Goal: Task Accomplishment & Management: Complete application form

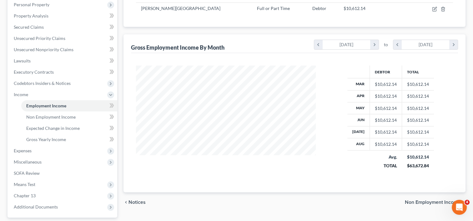
scroll to position [104, 0]
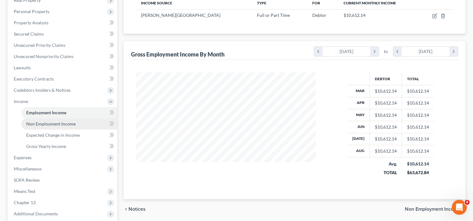
click at [52, 125] on span "Non Employment Income" at bounding box center [50, 123] width 49 height 5
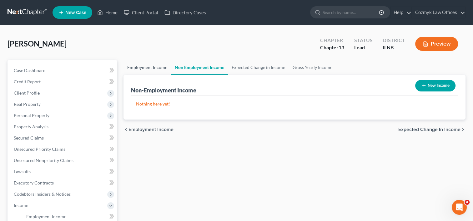
click at [146, 66] on link "Employment Income" at bounding box center [147, 67] width 48 height 15
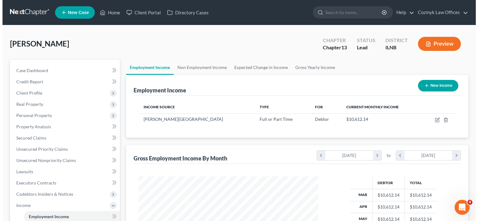
scroll to position [111, 192]
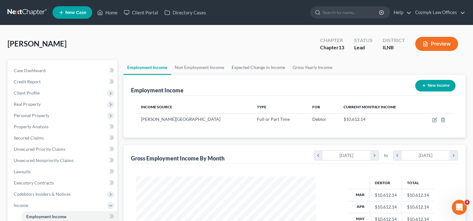
click at [443, 85] on button "New Income" at bounding box center [435, 86] width 40 height 12
select select "0"
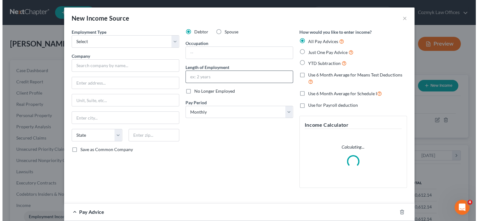
scroll to position [111, 194]
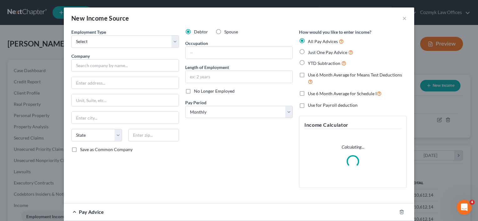
click at [224, 32] on label "Spouse" at bounding box center [231, 32] width 14 height 6
click at [227, 32] on input "Spouse" at bounding box center [229, 31] width 4 height 4
radio input "true"
click at [174, 45] on select "Select Full or [DEMOGRAPHIC_DATA] Employment Self Employment" at bounding box center [125, 41] width 108 height 13
select select "0"
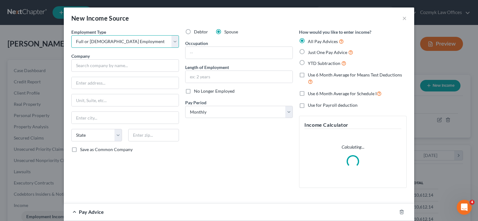
click at [71, 35] on select "Select Full or [DEMOGRAPHIC_DATA] Employment Self Employment" at bounding box center [125, 41] width 108 height 13
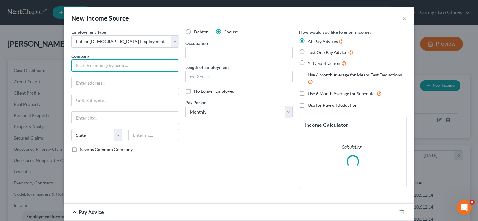
click at [140, 64] on input "text" at bounding box center [125, 65] width 108 height 13
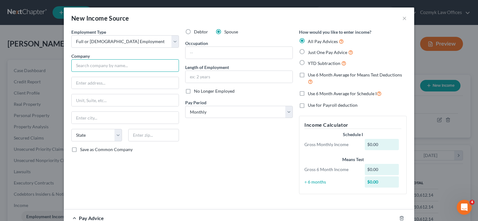
click at [106, 63] on input "text" at bounding box center [125, 65] width 108 height 13
click at [135, 66] on input "text" at bounding box center [125, 65] width 108 height 13
type input "l"
type input "Luxottica of America, Inc"
click at [138, 83] on input "text" at bounding box center [125, 83] width 107 height 12
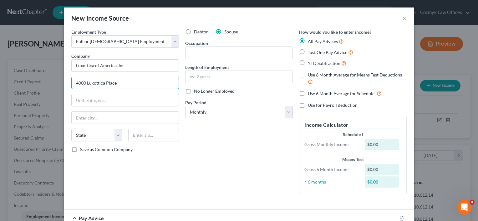
type input "4000 Luxottica Place"
click at [130, 116] on input "text" at bounding box center [125, 118] width 107 height 12
type input "s"
type input "N"
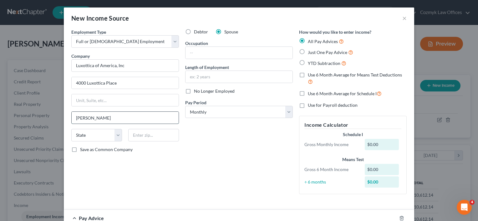
type input "[PERSON_NAME]"
select select "36"
type input "450"
type input "QC"
select select
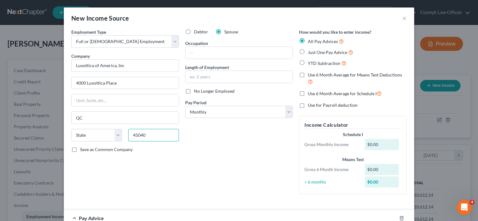
type input "45040"
drag, startPoint x: 248, startPoint y: 135, endPoint x: 245, endPoint y: 127, distance: 8.5
click at [248, 135] on div "Debtor Spouse Occupation Length of Employment No Longer Employed Pay Period * S…" at bounding box center [239, 114] width 114 height 171
type input "[PERSON_NAME]"
select select "36"
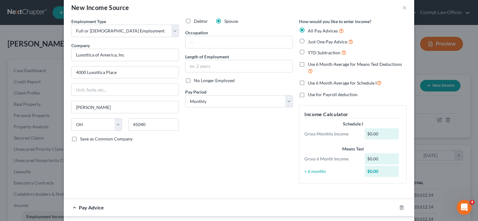
scroll to position [0, 0]
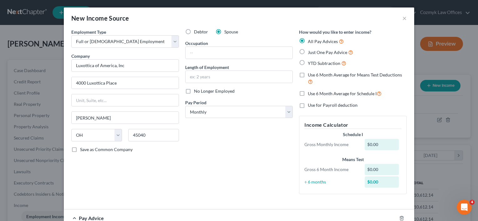
click at [308, 52] on label "Just One Pay Advice" at bounding box center [330, 52] width 45 height 7
click at [310, 52] on input "Just One Pay Advice" at bounding box center [312, 51] width 4 height 4
radio input "true"
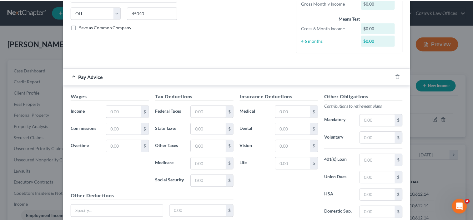
scroll to position [156, 0]
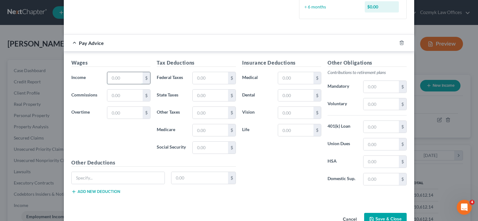
click at [125, 78] on input "text" at bounding box center [124, 78] width 35 height 12
paste input "1,558.83"
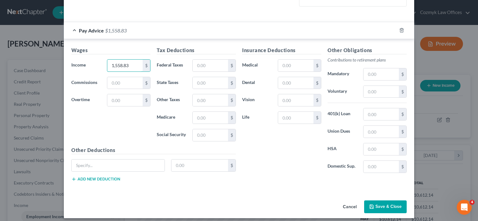
type input "1,558.83"
click at [130, 122] on div "Wages Income * 1,558.83 $ Commissions $ Overtime $" at bounding box center [110, 97] width 85 height 100
click at [201, 68] on input "text" at bounding box center [210, 66] width 35 height 12
click at [211, 58] on div "Tax Deductions Federal Taxes $ State Taxes $ Other Taxes $ Medicare $ Social Se…" at bounding box center [195, 97] width 85 height 100
click at [209, 64] on input "text" at bounding box center [210, 66] width 35 height 12
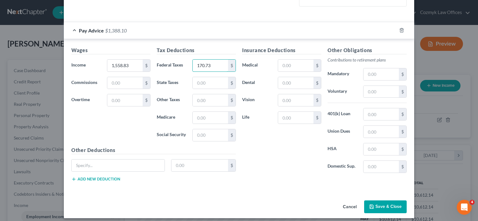
type input "170.73"
click at [280, 167] on div "Insurance Deductions Medical $ Dental $ Vision $ Life $" at bounding box center [281, 113] width 85 height 132
click at [377, 114] on input "text" at bounding box center [380, 114] width 35 height 12
click at [380, 86] on input "text" at bounding box center [380, 92] width 35 height 12
type input "80.39"
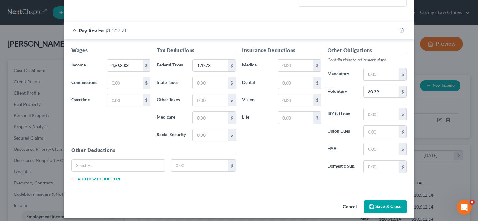
click at [296, 146] on div "Insurance Deductions Medical $ Dental $ Vision $ Life $" at bounding box center [281, 113] width 85 height 132
click at [381, 207] on button "Save & Close" at bounding box center [385, 207] width 43 height 13
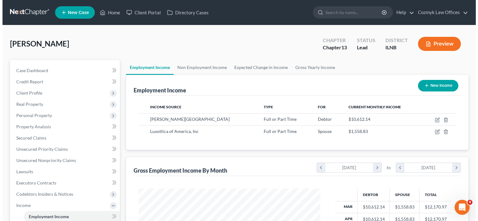
scroll to position [312472, 312392]
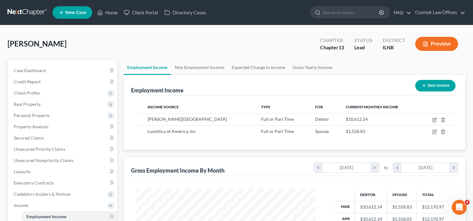
click at [444, 84] on button "New Income" at bounding box center [435, 86] width 40 height 12
select select "0"
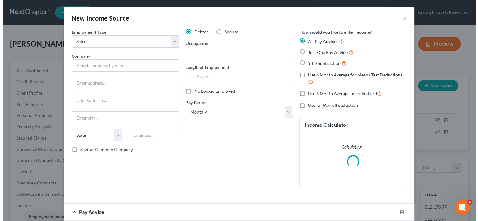
scroll to position [111, 194]
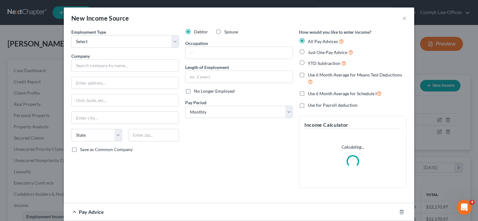
click at [224, 32] on label "Spouse" at bounding box center [231, 32] width 14 height 6
click at [227, 32] on input "Spouse" at bounding box center [229, 31] width 4 height 4
radio input "true"
click at [173, 39] on select "Select Full or [DEMOGRAPHIC_DATA] Employment Self Employment" at bounding box center [125, 41] width 108 height 13
select select "1"
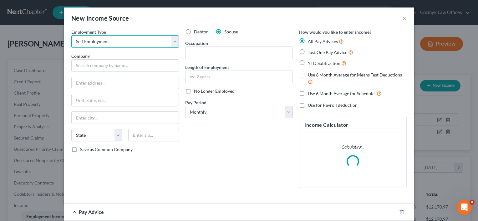
click at [71, 35] on select "Select Full or [DEMOGRAPHIC_DATA] Employment Self Employment" at bounding box center [125, 41] width 108 height 13
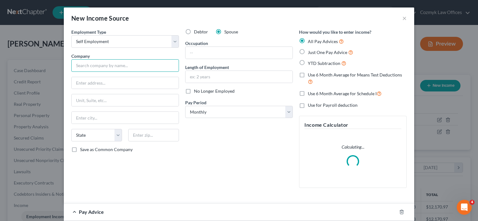
click at [113, 65] on input "text" at bounding box center [125, 65] width 108 height 13
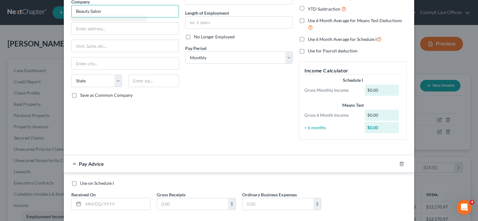
scroll to position [25, 0]
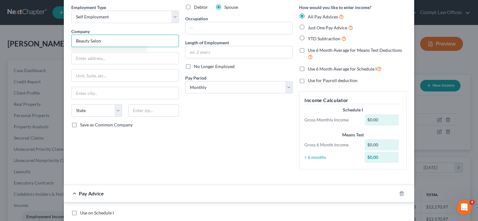
type input "Beauty Salon"
click at [308, 26] on label "Just One Pay Advice" at bounding box center [330, 27] width 45 height 7
click at [310, 26] on input "Just One Pay Advice" at bounding box center [312, 26] width 4 height 4
radio input "true"
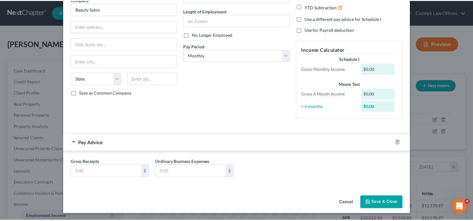
scroll to position [44, 0]
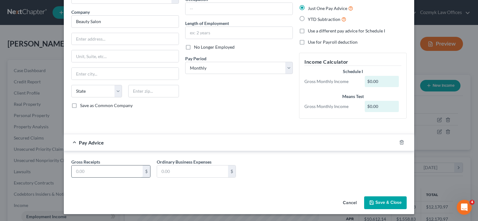
click at [113, 174] on input "text" at bounding box center [107, 172] width 71 height 12
type input "147.58"
click at [178, 171] on input "text" at bounding box center [192, 172] width 71 height 12
type input "18.90"
click at [374, 201] on button "Save & Close" at bounding box center [385, 203] width 43 height 13
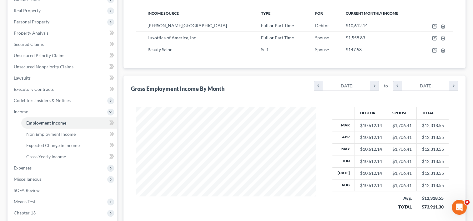
scroll to position [156, 0]
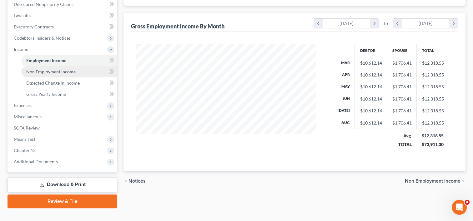
click at [53, 71] on span "Non Employment Income" at bounding box center [50, 71] width 49 height 5
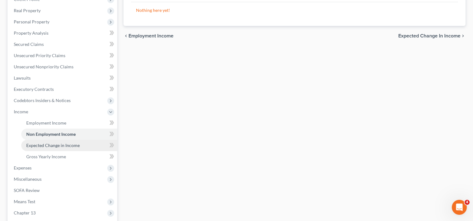
click at [47, 148] on link "Expected Change in Income" at bounding box center [69, 145] width 96 height 11
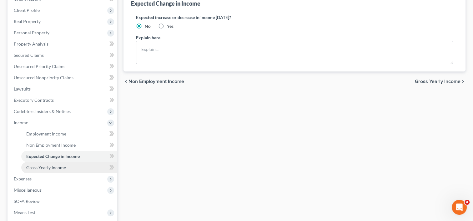
scroll to position [94, 0]
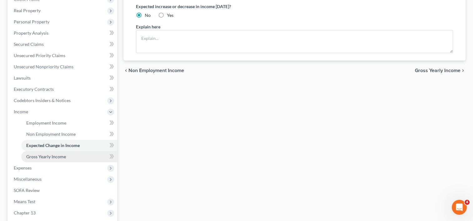
click at [54, 158] on span "Gross Yearly Income" at bounding box center [46, 156] width 40 height 5
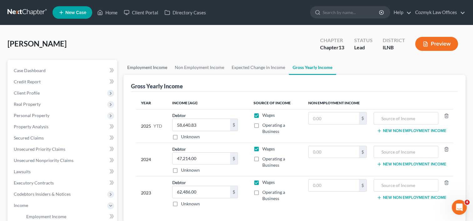
click at [158, 67] on link "Employment Income" at bounding box center [147, 67] width 48 height 15
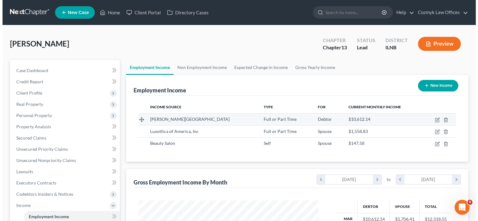
scroll to position [111, 192]
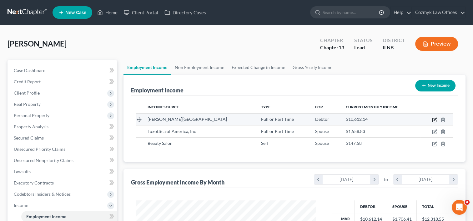
click at [433, 119] on icon "button" at bounding box center [434, 120] width 4 height 4
select select "0"
select select "14"
select select "0"
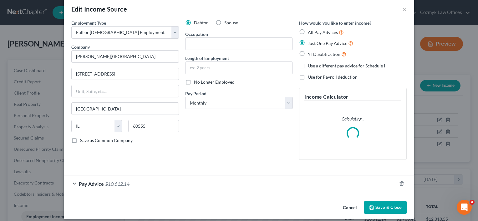
scroll to position [14, 0]
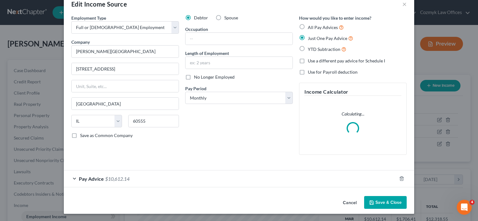
click at [108, 178] on span "$10,612.14" at bounding box center [117, 179] width 24 height 6
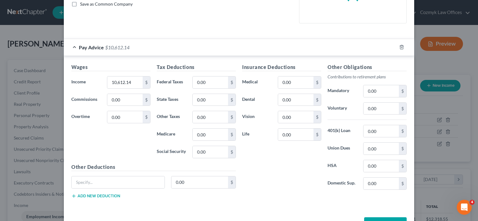
scroll to position [135, 0]
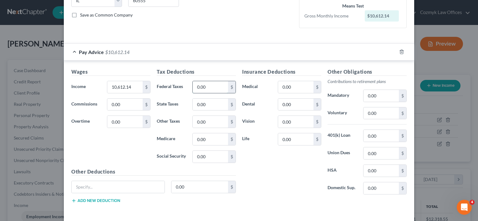
click at [214, 88] on input "0.00" at bounding box center [210, 87] width 35 height 12
click at [215, 88] on input "0.00" at bounding box center [210, 87] width 35 height 12
paste input "2,858.3"
type input "2,858.3"
click at [285, 177] on div "Insurance Deductions Medical 0.00 $ Dental 0.00 $ Vision 0.00 $ Life 0.00 $" at bounding box center [281, 134] width 85 height 132
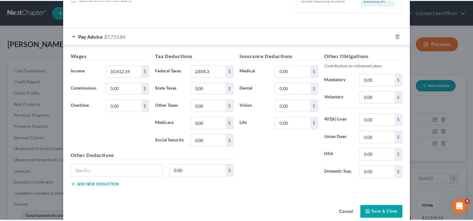
scroll to position [160, 0]
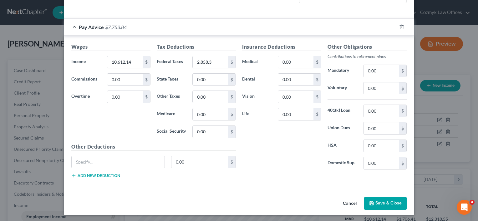
click at [369, 203] on icon "button" at bounding box center [371, 203] width 5 height 5
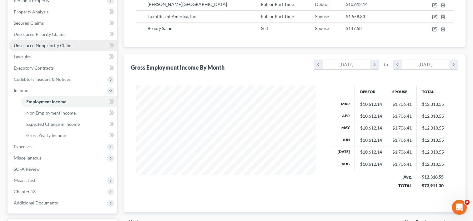
scroll to position [104, 0]
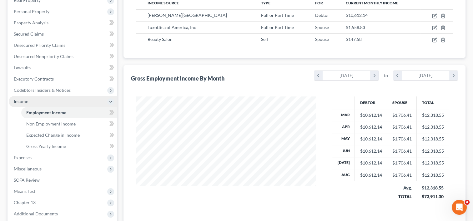
click at [24, 101] on span "Income" at bounding box center [21, 101] width 14 height 5
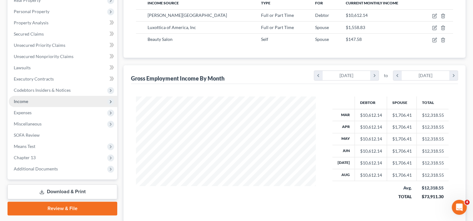
click at [27, 102] on span "Income" at bounding box center [21, 101] width 14 height 5
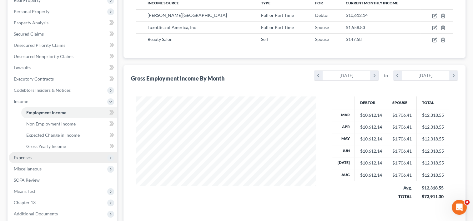
click at [35, 158] on span "Expenses" at bounding box center [63, 157] width 108 height 11
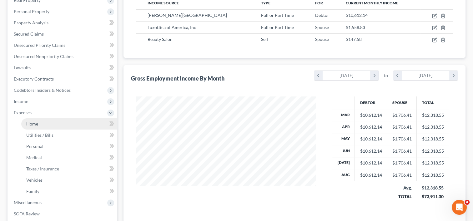
click at [36, 126] on link "Home" at bounding box center [69, 123] width 96 height 11
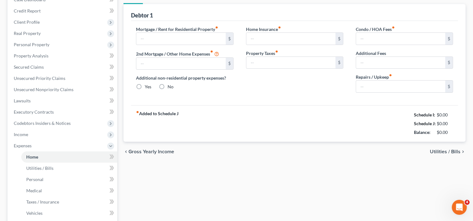
type input "0.00"
radio input "true"
type input "0.00"
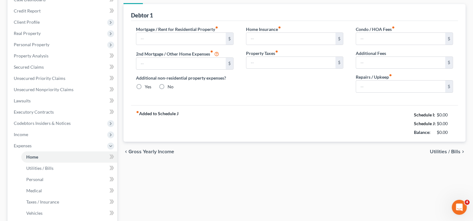
type input "0.00"
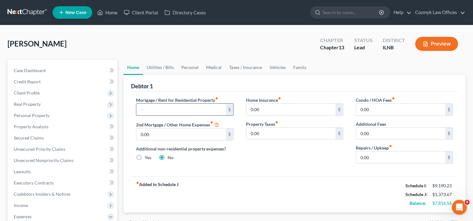
click at [163, 111] on input "text" at bounding box center [180, 110] width 89 height 12
type input "2,626.08"
click at [174, 109] on input "2,626.08" at bounding box center [180, 110] width 89 height 12
click at [284, 158] on div "Home Insurance fiber_manual_record 0.00 $ Property Taxes fiber_manual_record 0.…" at bounding box center [295, 133] width 110 height 72
type input "1"
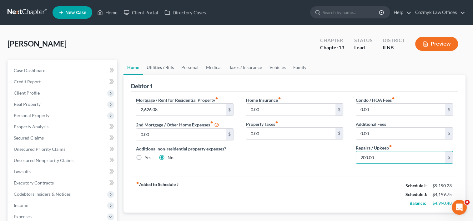
type input "200.00"
click at [171, 70] on link "Utilities / Bills" at bounding box center [160, 67] width 35 height 15
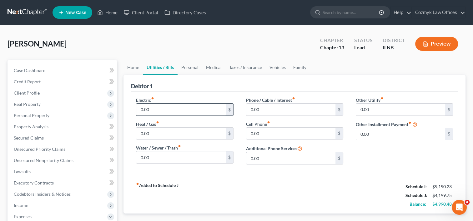
click at [172, 108] on input "0.00" at bounding box center [180, 110] width 89 height 12
type input "225"
click at [158, 131] on input "0.00" at bounding box center [180, 134] width 89 height 12
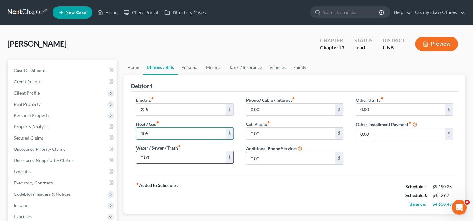
type input "105"
click at [188, 159] on input "0.00" at bounding box center [180, 158] width 89 height 12
click at [189, 159] on input "0.00" at bounding box center [180, 158] width 89 height 12
type input "110"
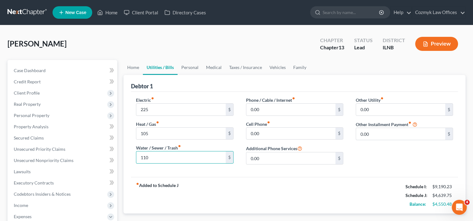
click at [273, 175] on div "Electric fiber_manual_record 225 $ Heat / Gas fiber_manual_record 105 $ Water /…" at bounding box center [294, 134] width 327 height 85
click at [292, 110] on input "0.00" at bounding box center [290, 110] width 89 height 12
type input "120"
click at [274, 134] on input "0.00" at bounding box center [290, 134] width 89 height 12
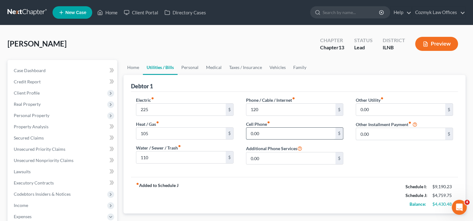
click at [274, 134] on input "0.00" at bounding box center [290, 134] width 89 height 12
type input "286"
click at [189, 71] on link "Personal" at bounding box center [190, 67] width 25 height 15
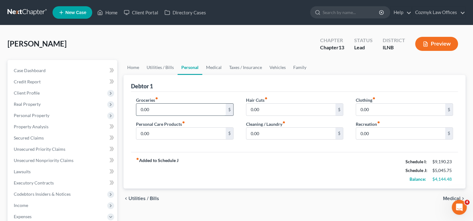
click at [162, 106] on input "0.00" at bounding box center [180, 110] width 89 height 12
type input "600"
click at [244, 170] on div "fiber_manual_record Added to Schedule J Schedule I: $9,190.23 Schedule J: $5,64…" at bounding box center [294, 170] width 327 height 37
type input "100"
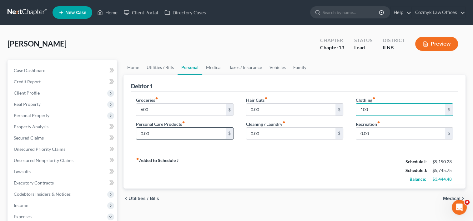
click at [211, 133] on input "0.00" at bounding box center [180, 134] width 89 height 12
type input "50"
click at [285, 150] on div "Groceries fiber_manual_record 600 $ Personal Care Products fiber_manual_record …" at bounding box center [294, 122] width 327 height 61
click at [279, 112] on input "0.00" at bounding box center [290, 110] width 89 height 12
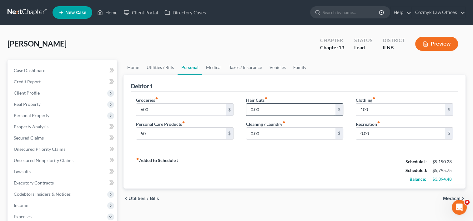
click at [279, 112] on input "0.00" at bounding box center [290, 110] width 89 height 12
type input "50"
click at [264, 160] on div "fiber_manual_record Added to Schedule J Schedule I: $9,190.23 Schedule J: $5,84…" at bounding box center [294, 170] width 327 height 37
click at [218, 69] on link "Medical" at bounding box center [213, 67] width 23 height 15
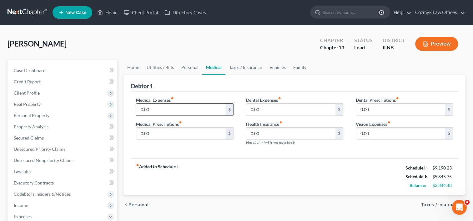
click at [155, 103] on div "0.00 $" at bounding box center [184, 109] width 97 height 13
click at [156, 104] on input "0.00" at bounding box center [180, 110] width 89 height 12
type input "100"
click at [249, 163] on div "fiber_manual_record Added to Schedule J Schedule I: $9,190.23 Schedule J: $5,94…" at bounding box center [294, 176] width 327 height 37
click at [239, 69] on link "Taxes / Insurance" at bounding box center [245, 67] width 40 height 15
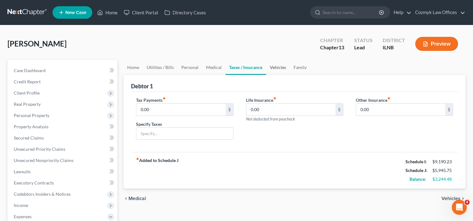
click at [281, 69] on link "Vehicles" at bounding box center [278, 67] width 24 height 15
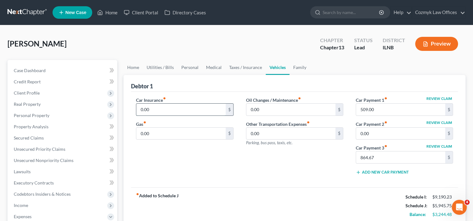
click at [204, 108] on input "0.00" at bounding box center [180, 110] width 89 height 12
type input "200"
click at [294, 177] on div "Oil Changes / Maintenance fiber_manual_record 0.00 $ Other Transportation Expen…" at bounding box center [295, 138] width 110 height 83
click at [290, 105] on input "0.00" at bounding box center [290, 110] width 89 height 12
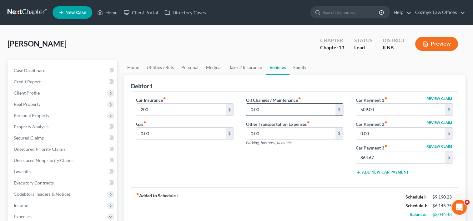
click at [290, 105] on input "0.00" at bounding box center [290, 110] width 89 height 12
type input "100"
click at [208, 134] on input "0.00" at bounding box center [180, 134] width 89 height 12
type input "400"
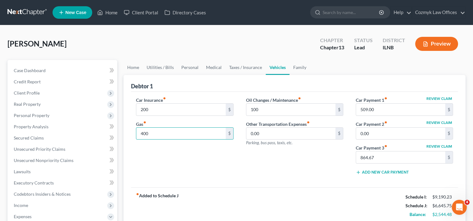
click at [293, 180] on div "Car Insurance fiber_manual_record 200 $ Gas fiber_manual_record 400 $ Oil Chang…" at bounding box center [294, 140] width 327 height 96
click at [268, 168] on div "Oil Changes / Maintenance fiber_manual_record 100 $ Other Transportation Expens…" at bounding box center [295, 138] width 110 height 83
click at [133, 66] on link "Home" at bounding box center [132, 67] width 19 height 15
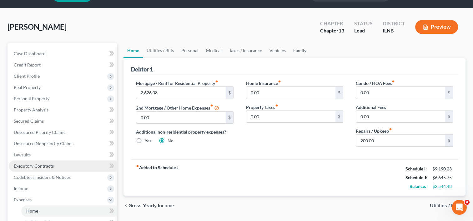
scroll to position [63, 0]
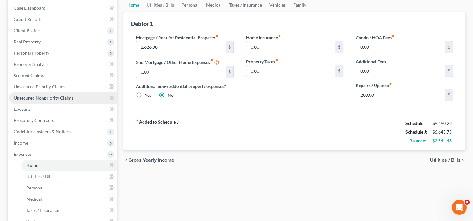
click at [38, 96] on span "Unsecured Nonpriority Claims" at bounding box center [44, 97] width 60 height 5
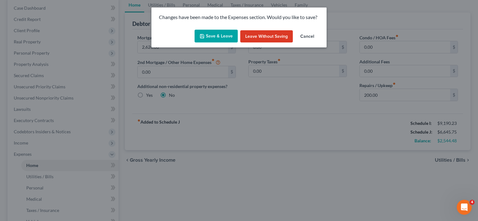
click at [225, 35] on button "Save & Leave" at bounding box center [215, 36] width 43 height 13
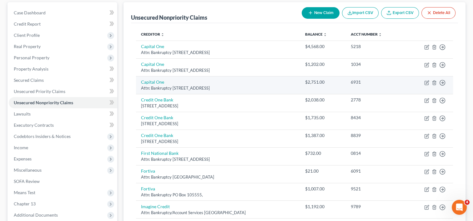
scroll to position [41, 0]
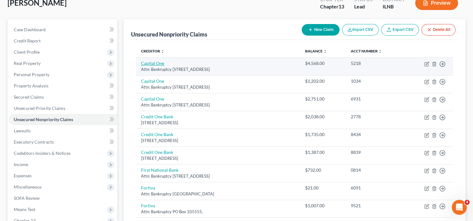
click at [159, 64] on link "Capital One" at bounding box center [152, 63] width 23 height 5
select select "46"
select select "2"
select select "0"
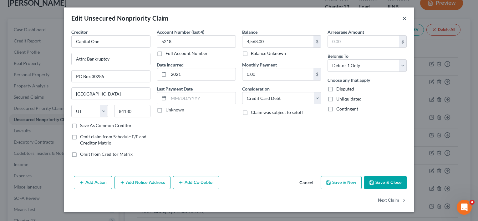
click at [406, 17] on button "×" at bounding box center [404, 18] width 4 height 8
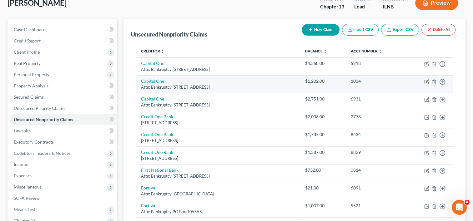
click at [178, 84] on div "Attn: Bankruptcy [STREET_ADDRESS]" at bounding box center [218, 87] width 154 height 6
click at [153, 80] on link "Capital One" at bounding box center [152, 80] width 23 height 5
select select "46"
select select "2"
select select "0"
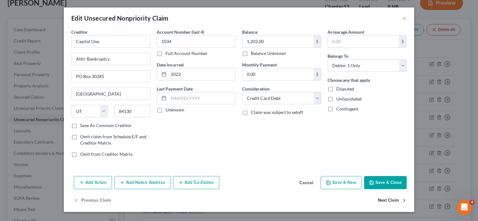
click at [387, 200] on button "Next Claim" at bounding box center [392, 200] width 29 height 13
select select "46"
select select "2"
select select "0"
click at [388, 200] on button "Next Claim" at bounding box center [392, 200] width 29 height 13
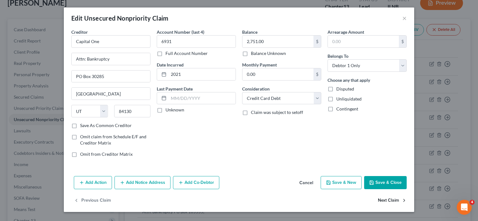
select select "31"
select select "2"
select select "0"
click at [388, 200] on button "Next Claim" at bounding box center [392, 200] width 29 height 13
select select "31"
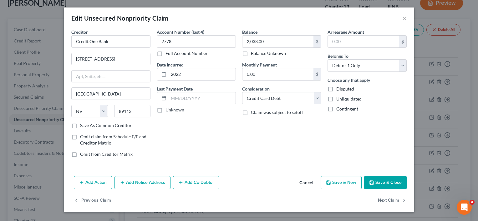
select select "2"
select select "0"
click at [388, 200] on button "Next Claim" at bounding box center [392, 200] width 29 height 13
select select "31"
select select "2"
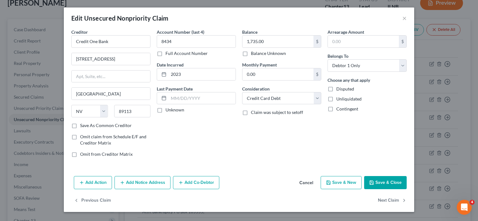
select select "0"
click at [388, 200] on button "Next Claim" at bounding box center [392, 200] width 29 height 13
select select "43"
select select "2"
select select "0"
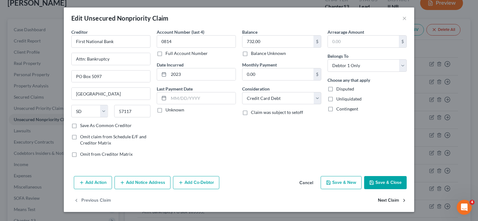
click at [388, 200] on button "Next Claim" at bounding box center [392, 200] width 29 height 13
select select "10"
select select "2"
select select "0"
click at [388, 200] on button "Next Claim" at bounding box center [392, 200] width 29 height 13
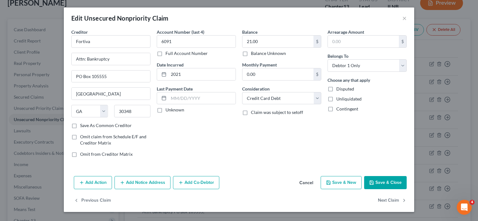
select select "2"
select select "0"
click at [388, 200] on button "Next Claim" at bounding box center [392, 200] width 29 height 13
select select "10"
select select "2"
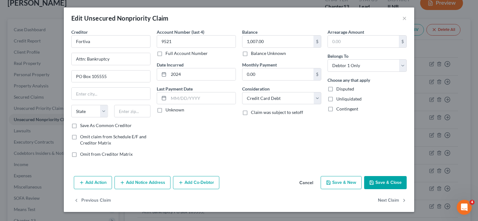
select select "0"
click at [388, 200] on button "Next Claim" at bounding box center [392, 200] width 29 height 13
select select "35"
select select "2"
select select "0"
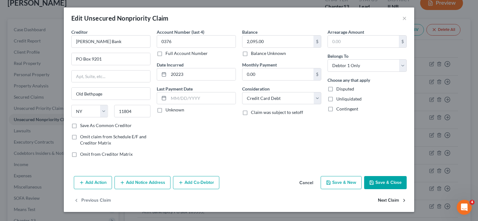
click at [388, 200] on button "Next Claim" at bounding box center [392, 200] width 29 height 13
select select "10"
select select "2"
select select "0"
click at [388, 200] on button "Next Claim" at bounding box center [392, 200] width 29 height 13
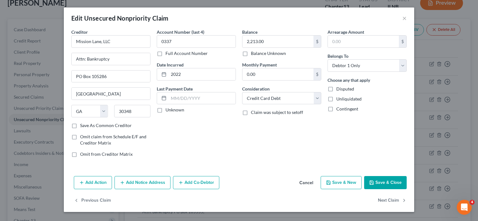
select select "35"
select select "2"
select select "0"
click at [388, 200] on button "Next Claim" at bounding box center [392, 200] width 29 height 13
select select "15"
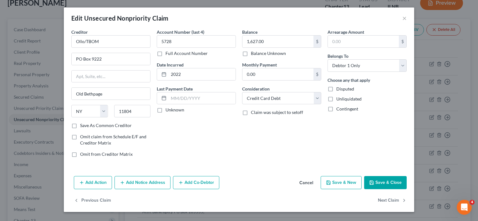
select select "10"
select select "0"
click at [388, 200] on button "Next Claim" at bounding box center [392, 200] width 29 height 13
select select "38"
select select "2"
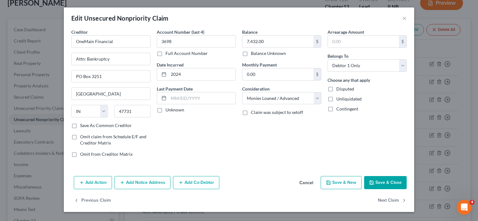
select select "0"
click at [388, 200] on button "Next Claim" at bounding box center [392, 200] width 29 height 13
select select "24"
select select "2"
select select "0"
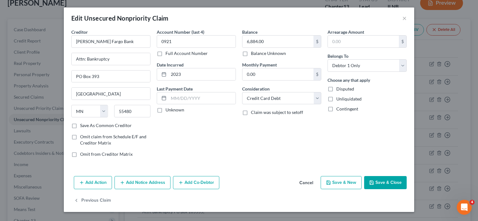
click at [388, 200] on div "Previous Claim" at bounding box center [239, 203] width 350 height 18
click at [404, 19] on button "×" at bounding box center [404, 18] width 4 height 8
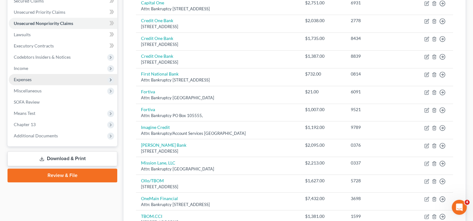
scroll to position [103, 0]
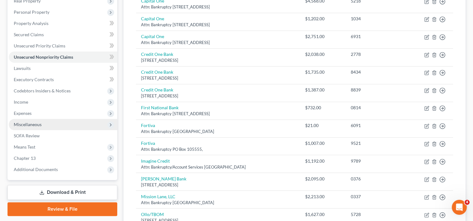
click at [39, 124] on span "Miscellaneous" at bounding box center [28, 124] width 28 height 5
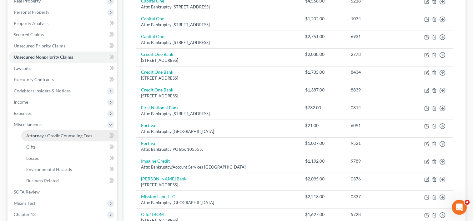
click at [39, 137] on span "Attorney / Credit Counseling Fees" at bounding box center [59, 135] width 66 height 5
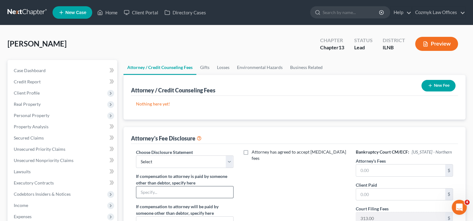
scroll to position [63, 0]
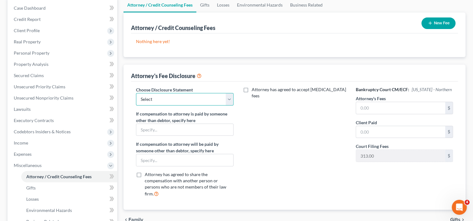
click at [231, 103] on select "Select IL - FORM 2030 Disclosure" at bounding box center [184, 99] width 97 height 13
select select "0"
click at [136, 93] on select "Select IL - FORM 2030 Disclosure" at bounding box center [184, 99] width 97 height 13
click at [413, 109] on input "text" at bounding box center [400, 108] width 89 height 12
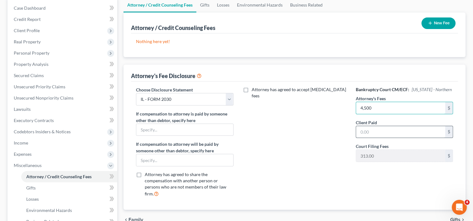
type input "4,500"
click at [422, 134] on input "text" at bounding box center [400, 132] width 89 height 12
click at [375, 133] on input "695" at bounding box center [400, 132] width 89 height 12
type input "337"
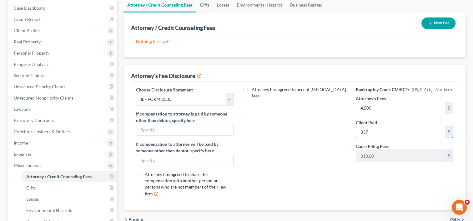
click at [327, 154] on div "Attorney has agreed to accept [MEDICAL_DATA] fees" at bounding box center [295, 145] width 110 height 116
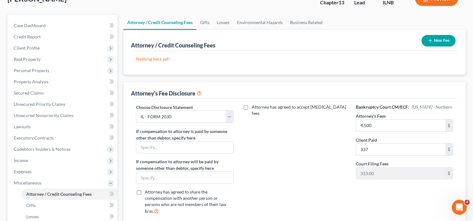
scroll to position [31, 0]
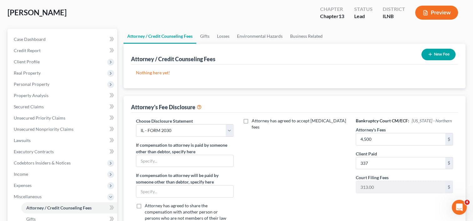
click at [431, 56] on icon "button" at bounding box center [430, 54] width 5 height 5
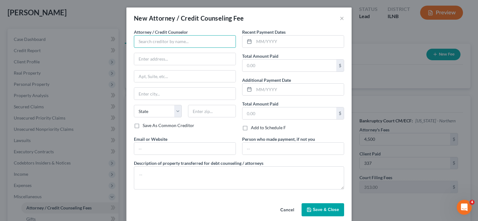
click at [157, 40] on input "text" at bounding box center [185, 41] width 102 height 13
type input "Cozmyk Law Offices"
type input "[STREET_ADDRESS]"
type input "Suite 200"
type input "Independence"
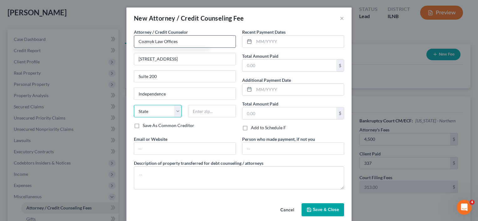
select select "36"
type input "44131"
type input "[EMAIL_ADDRESS][DOMAIN_NAME]"
click at [275, 66] on input "text" at bounding box center [289, 66] width 94 height 12
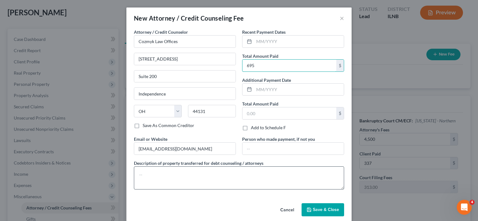
type input "695"
click at [208, 176] on textarea at bounding box center [239, 178] width 210 height 23
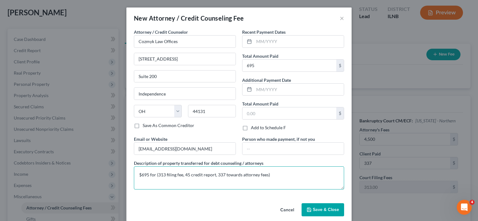
type textarea "$695 for (313 filing fee, 45 credit report, 337 towards attorney fees)"
click at [324, 209] on span "Save & Close" at bounding box center [326, 209] width 26 height 5
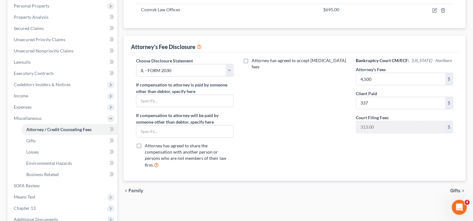
scroll to position [125, 0]
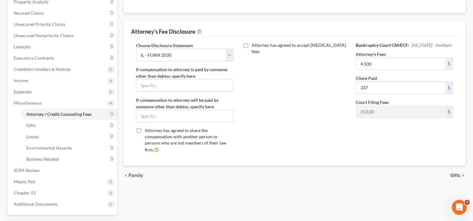
click at [380, 174] on div "chevron_left Family Gifts chevron_right" at bounding box center [294, 176] width 342 height 20
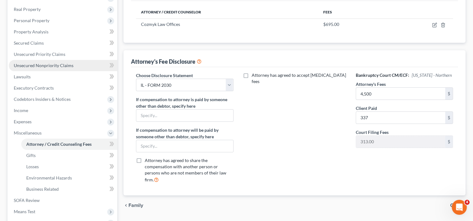
scroll to position [84, 0]
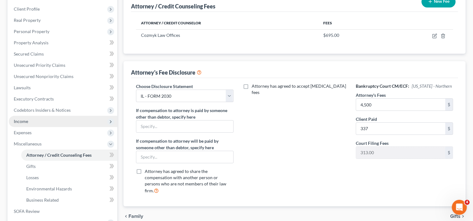
click at [46, 123] on span "Income" at bounding box center [63, 121] width 108 height 11
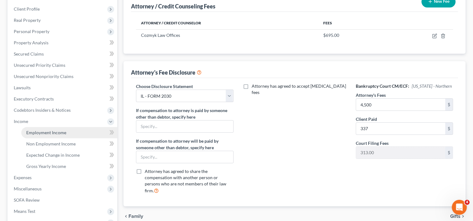
click at [45, 131] on span "Employment Income" at bounding box center [46, 132] width 40 height 5
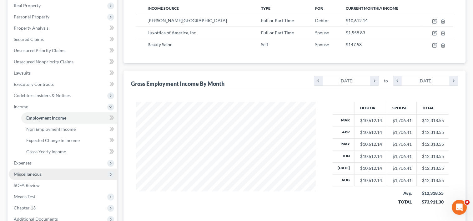
scroll to position [125, 0]
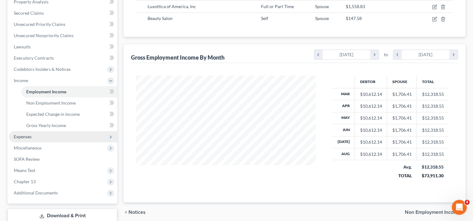
click at [29, 137] on span "Expenses" at bounding box center [23, 136] width 18 height 5
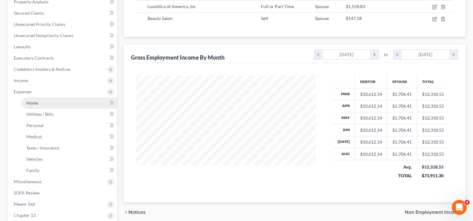
click at [39, 105] on link "Home" at bounding box center [69, 103] width 96 height 11
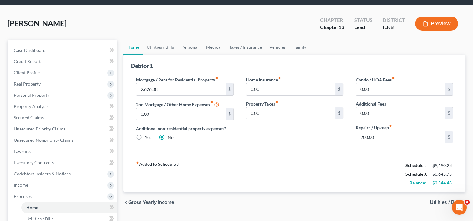
scroll to position [31, 0]
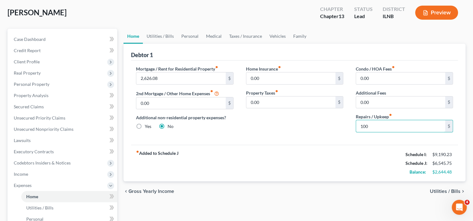
type input "100"
click at [279, 113] on div "Home Insurance fiber_manual_record 0.00 $ Property Taxes fiber_manual_record 0.…" at bounding box center [295, 102] width 110 height 72
click at [157, 38] on link "Utilities / Bills" at bounding box center [160, 36] width 35 height 15
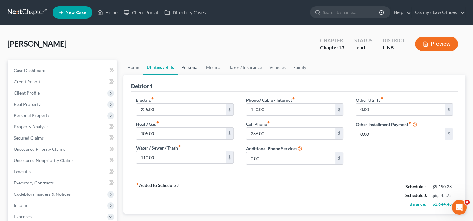
click at [190, 68] on link "Personal" at bounding box center [190, 67] width 25 height 15
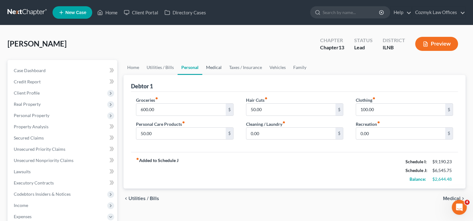
click at [219, 66] on link "Medical" at bounding box center [213, 67] width 23 height 15
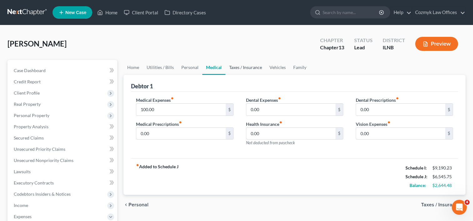
click at [241, 67] on link "Taxes / Insurance" at bounding box center [245, 67] width 40 height 15
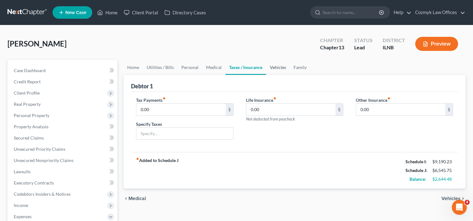
click at [275, 70] on link "Vehicles" at bounding box center [278, 67] width 24 height 15
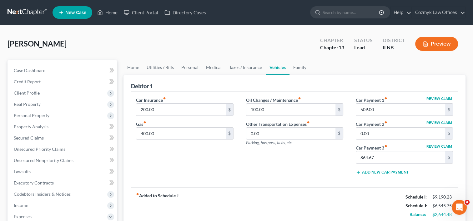
click at [273, 168] on div "Oil Changes / Maintenance fiber_manual_record 100.00 $ Other Transportation Exp…" at bounding box center [295, 138] width 110 height 83
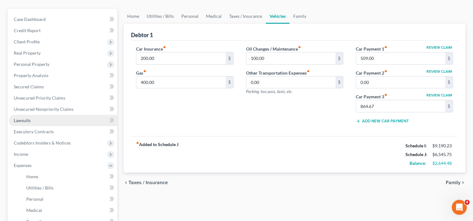
scroll to position [63, 0]
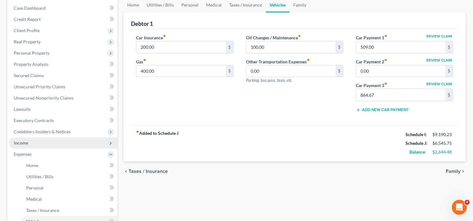
click at [33, 143] on span "Income" at bounding box center [63, 143] width 108 height 11
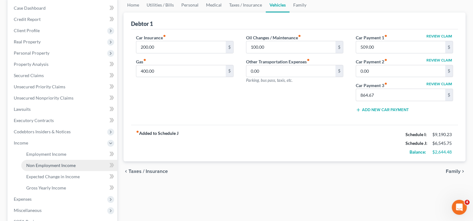
click at [44, 162] on link "Non Employment Income" at bounding box center [69, 165] width 96 height 11
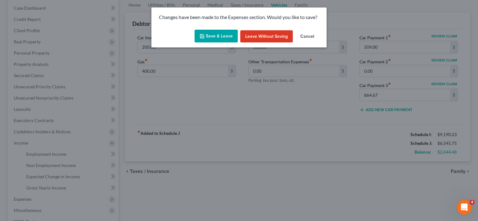
click at [223, 38] on button "Save & Leave" at bounding box center [215, 36] width 43 height 13
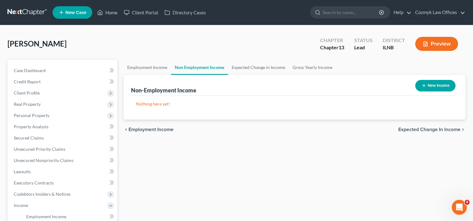
click at [438, 88] on button "New Income" at bounding box center [435, 86] width 40 height 12
select select "0"
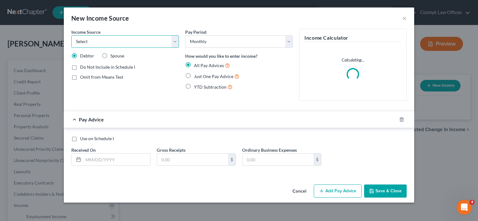
click at [177, 41] on select "Select Unemployment Disability (from employer) Pension Retirement Social Securi…" at bounding box center [125, 41] width 108 height 13
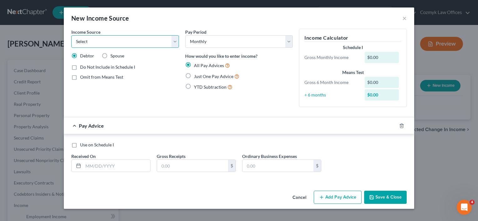
select select "8"
click at [71, 35] on select "Select Unemployment Disability (from employer) Pension Retirement Social Securi…" at bounding box center [125, 41] width 108 height 13
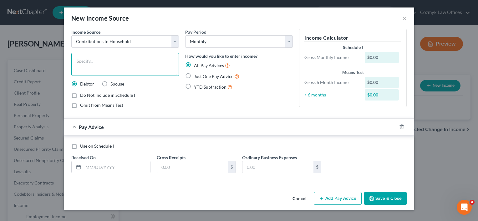
click at [129, 63] on textarea at bounding box center [125, 64] width 108 height 23
type textarea "Daughter pays for Tesla"
click at [194, 78] on label "Just One Pay Advice" at bounding box center [216, 76] width 45 height 7
click at [196, 77] on input "Just One Pay Advice" at bounding box center [198, 75] width 4 height 4
radio input "true"
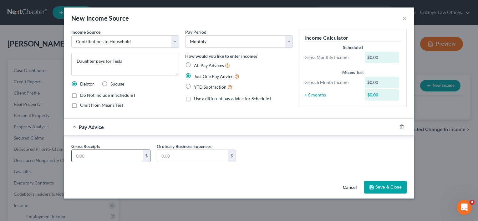
click at [124, 158] on input "text" at bounding box center [107, 156] width 71 height 12
type input "864"
click at [390, 189] on button "Save & Close" at bounding box center [385, 187] width 43 height 13
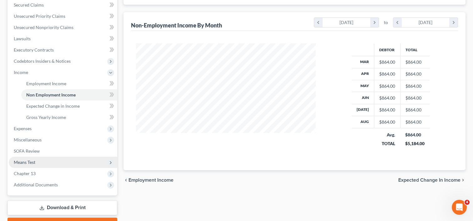
scroll to position [167, 0]
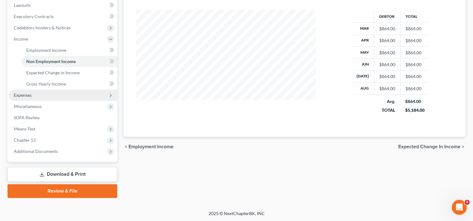
click at [32, 94] on span "Expenses" at bounding box center [63, 95] width 108 height 11
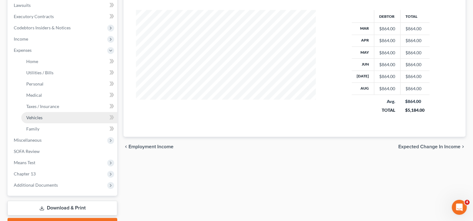
click at [45, 116] on link "Vehicles" at bounding box center [69, 117] width 96 height 11
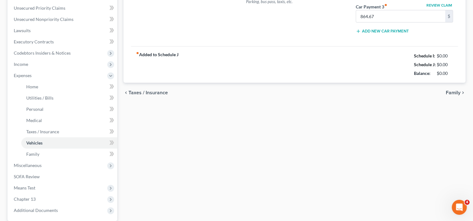
type input "200.00"
type input "400.00"
type input "100.00"
type input "0.00"
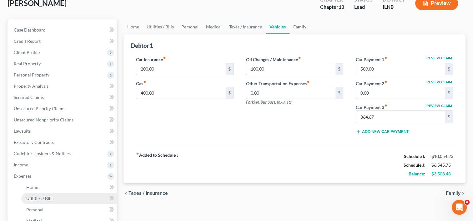
scroll to position [94, 0]
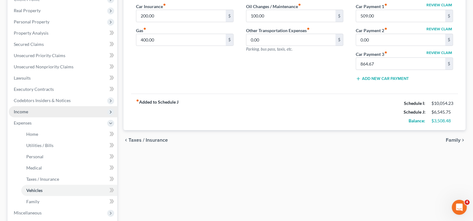
click at [35, 113] on span "Income" at bounding box center [63, 111] width 108 height 11
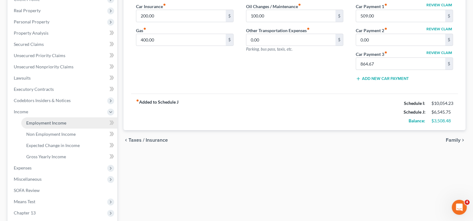
click at [44, 125] on link "Employment Income" at bounding box center [69, 123] width 96 height 11
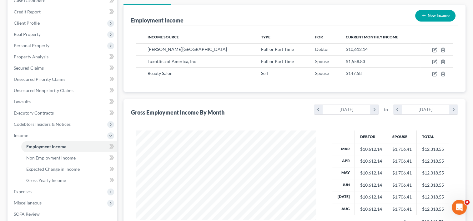
scroll to position [31, 0]
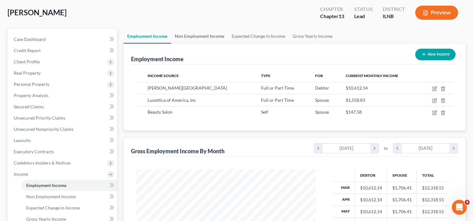
click at [208, 38] on link "Non Employment Income" at bounding box center [199, 36] width 57 height 15
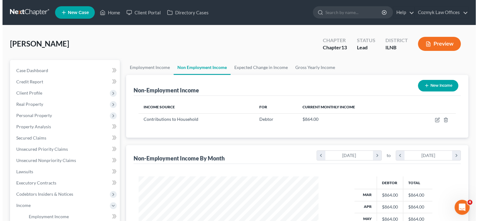
scroll to position [111, 192]
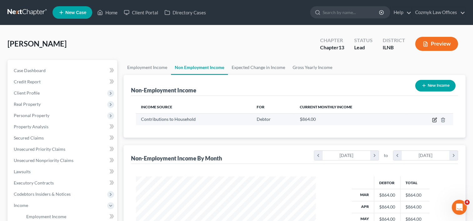
click at [434, 119] on icon "button" at bounding box center [434, 120] width 5 height 5
select select "8"
select select "0"
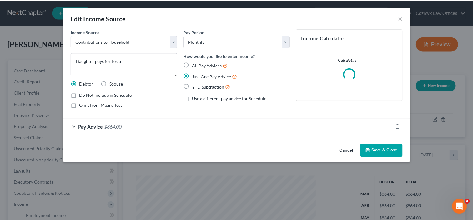
scroll to position [111, 194]
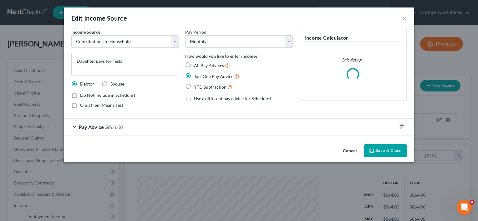
click at [130, 129] on div "Pay Advice $864.00" at bounding box center [230, 127] width 333 height 17
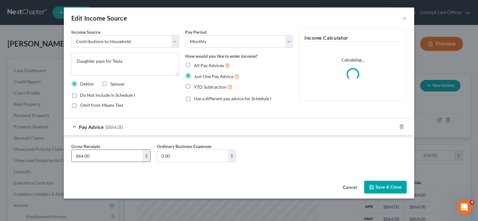
click at [122, 153] on input "864.00" at bounding box center [107, 156] width 71 height 12
type input "864.67"
click at [384, 183] on button "Save & Close" at bounding box center [385, 187] width 43 height 13
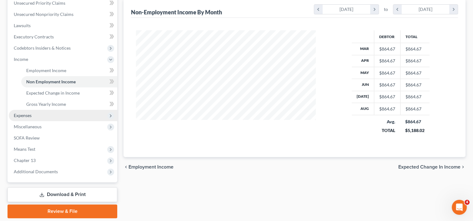
scroll to position [135, 0]
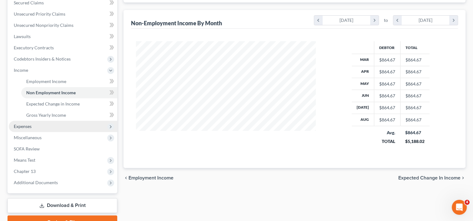
click at [28, 125] on span "Expenses" at bounding box center [23, 126] width 18 height 5
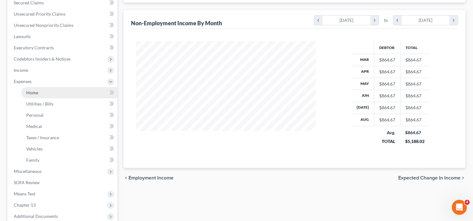
click at [36, 95] on span "Home" at bounding box center [32, 92] width 12 height 5
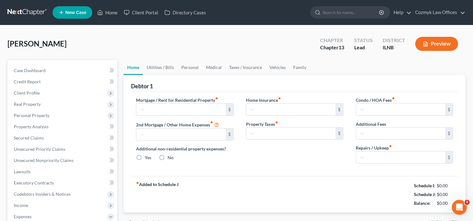
type input "2,626.08"
type input "0.00"
radio input "true"
type input "0.00"
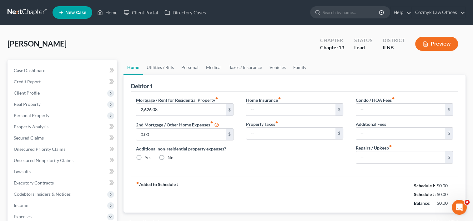
type input "0.00"
type input "200.00"
click at [304, 155] on div "Home Insurance fiber_manual_record 0.00 $ Property Taxes fiber_manual_record 0.…" at bounding box center [295, 133] width 110 height 72
click at [166, 66] on link "Utilities / Bills" at bounding box center [160, 67] width 35 height 15
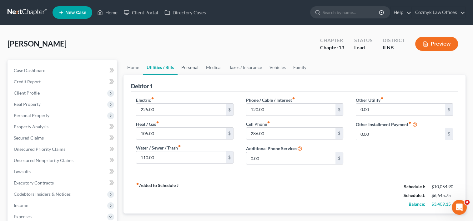
click at [199, 70] on link "Personal" at bounding box center [190, 67] width 25 height 15
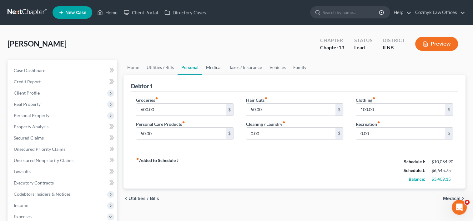
drag, startPoint x: 216, startPoint y: 69, endPoint x: 219, endPoint y: 70, distance: 3.3
click at [216, 69] on link "Medical" at bounding box center [213, 67] width 23 height 15
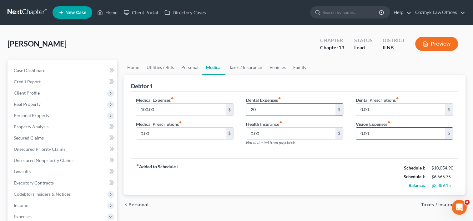
type input "20"
click at [416, 138] on input "0.00" at bounding box center [400, 134] width 89 height 12
type input "0"
type input "20"
click at [323, 164] on div "fiber_manual_record Added to Schedule J Schedule I: $10,054.90 Schedule J: $6,6…" at bounding box center [294, 176] width 327 height 37
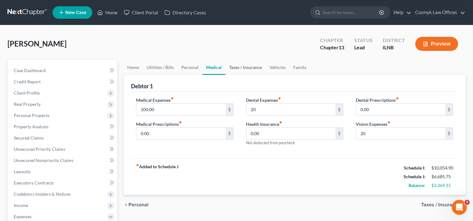
click at [252, 69] on link "Taxes / Insurance" at bounding box center [245, 67] width 40 height 15
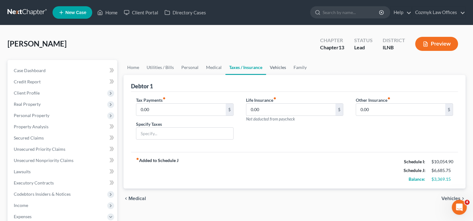
click at [280, 66] on link "Vehicles" at bounding box center [278, 67] width 24 height 15
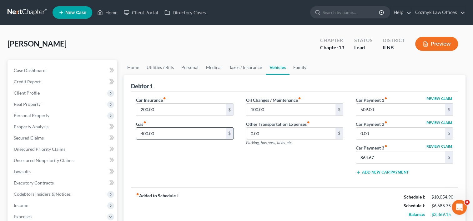
click at [190, 133] on input "400.00" at bounding box center [180, 134] width 89 height 12
type input "100"
click at [138, 162] on div "Car Insurance fiber_manual_record 200.00 $ Gas fiber_manual_record 100 $" at bounding box center [185, 138] width 110 height 83
click at [299, 70] on link "Family" at bounding box center [299, 67] width 21 height 15
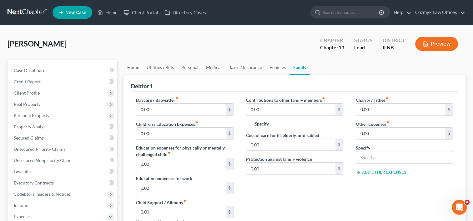
click at [138, 69] on link "Home" at bounding box center [132, 67] width 19 height 15
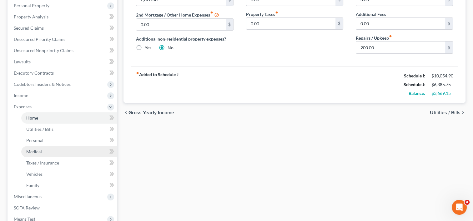
scroll to position [125, 0]
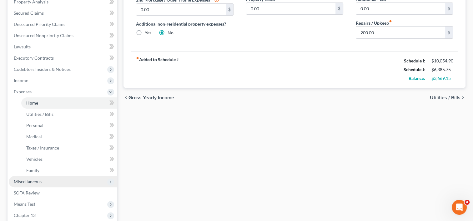
click at [31, 183] on span "Miscellaneous" at bounding box center [28, 181] width 28 height 5
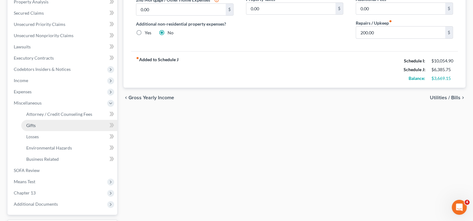
click at [44, 128] on link "Gifts" at bounding box center [69, 125] width 96 height 11
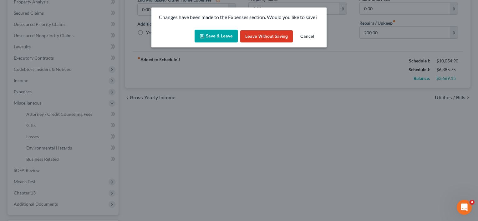
click at [217, 38] on button "Save & Leave" at bounding box center [215, 36] width 43 height 13
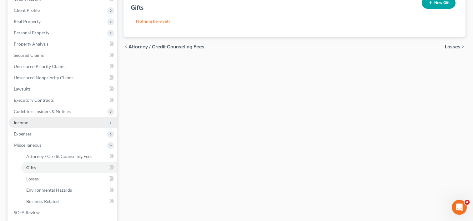
scroll to position [28, 0]
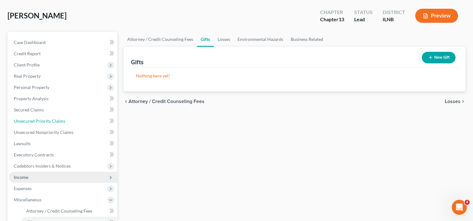
click at [29, 127] on link "Unsecured Priority Claims" at bounding box center [63, 121] width 108 height 11
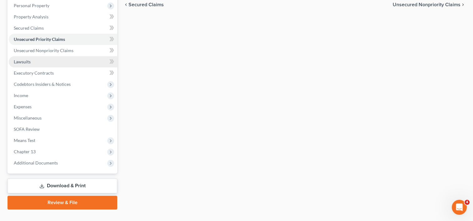
scroll to position [90, 0]
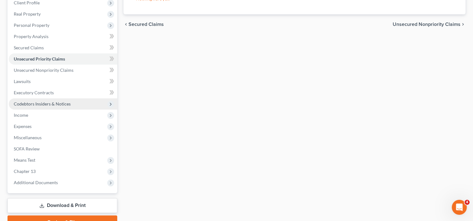
click at [37, 102] on span "Codebtors Insiders & Notices" at bounding box center [42, 103] width 57 height 5
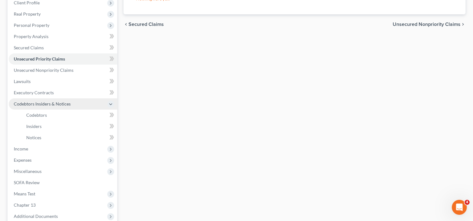
click at [36, 104] on span "Codebtors Insiders & Notices" at bounding box center [42, 103] width 57 height 5
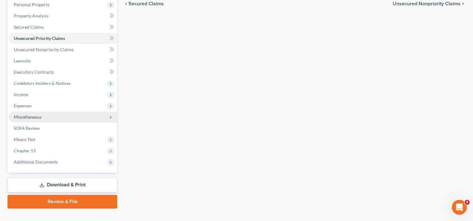
scroll to position [122, 0]
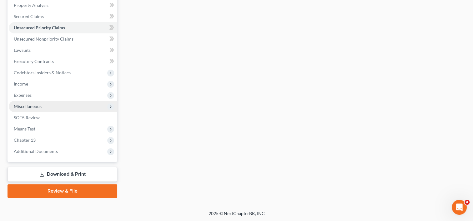
click at [29, 106] on span "Miscellaneous" at bounding box center [28, 106] width 28 height 5
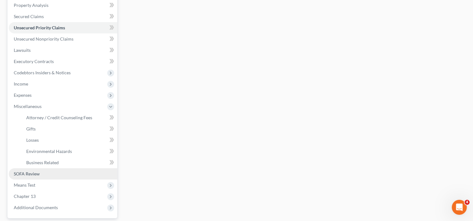
click at [26, 176] on span "SOFA Review" at bounding box center [27, 173] width 26 height 5
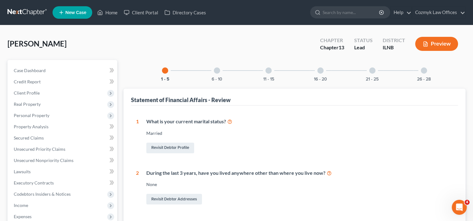
click at [214, 72] on div at bounding box center [217, 71] width 6 height 6
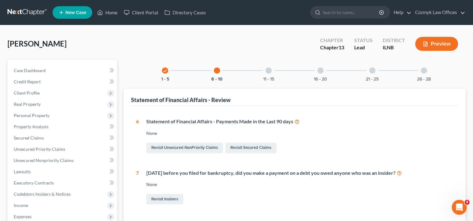
click at [271, 70] on div at bounding box center [268, 71] width 6 height 6
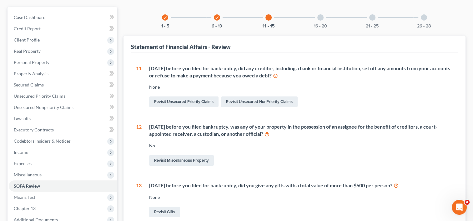
scroll to position [31, 0]
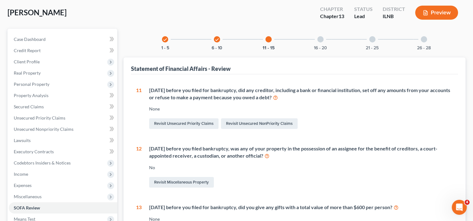
click at [322, 38] on div at bounding box center [320, 39] width 6 height 6
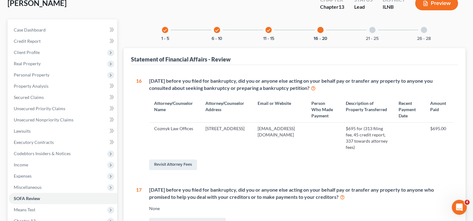
scroll to position [0, 0]
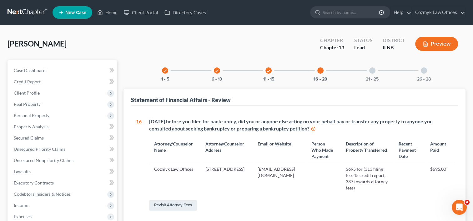
click at [375, 70] on div "21 - 25" at bounding box center [372, 70] width 21 height 21
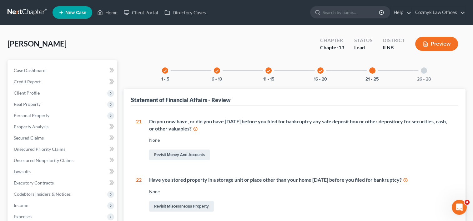
click at [424, 70] on div at bounding box center [424, 71] width 6 height 6
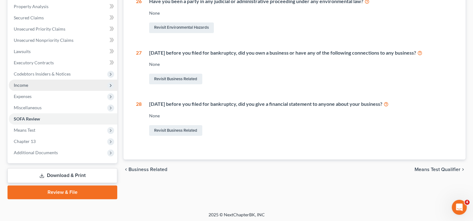
scroll to position [122, 0]
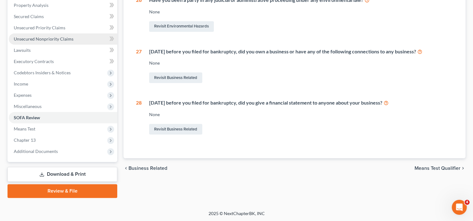
click at [53, 41] on span "Unsecured Nonpriority Claims" at bounding box center [44, 38] width 60 height 5
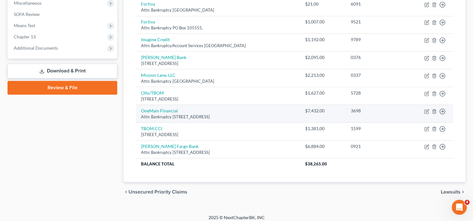
scroll to position [228, 0]
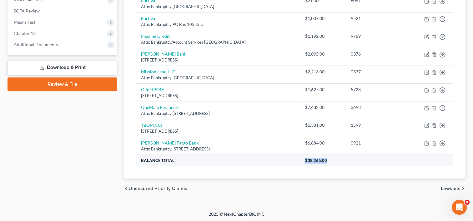
drag, startPoint x: 348, startPoint y: 162, endPoint x: 316, endPoint y: 159, distance: 31.4
click at [316, 159] on th "$38,265.00" at bounding box center [376, 160] width 153 height 11
click at [300, 161] on th "Balance Total" at bounding box center [218, 160] width 164 height 11
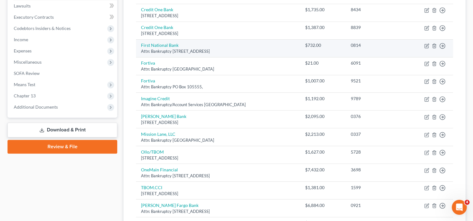
scroll to position [103, 0]
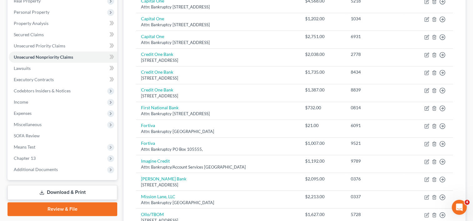
click at [127, 67] on div "Unsecured Nonpriority Claims New Claim Import CSV Export CSV Delete All Credito…" at bounding box center [294, 130] width 342 height 347
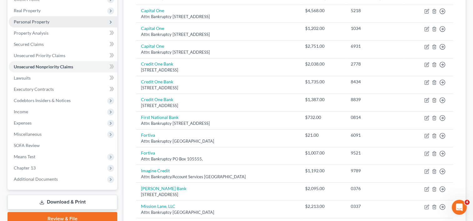
scroll to position [31, 0]
